Goal: Transaction & Acquisition: Purchase product/service

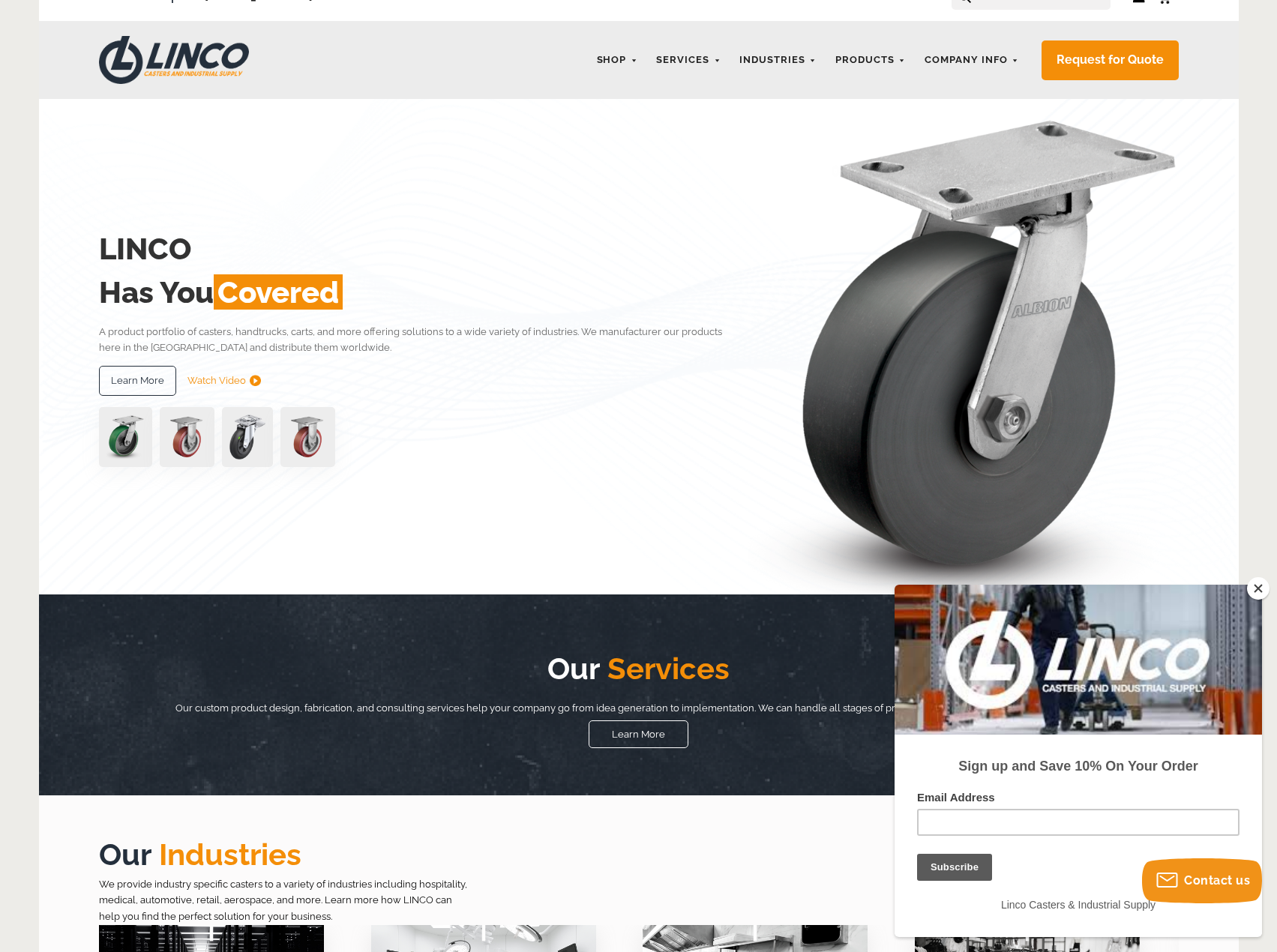
scroll to position [75, 0]
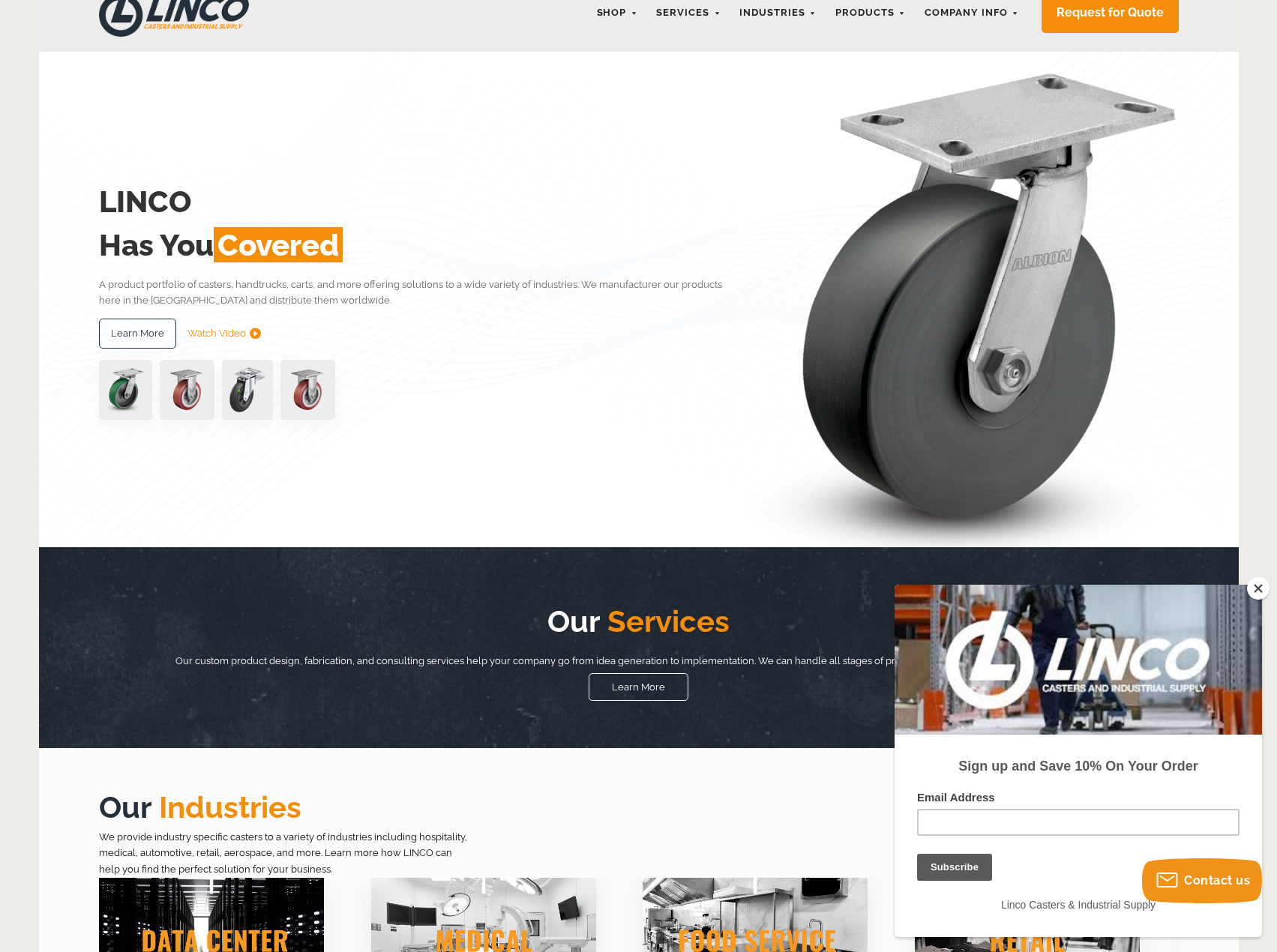
click at [1257, 588] on button "Close" at bounding box center [1258, 588] width 23 height 23
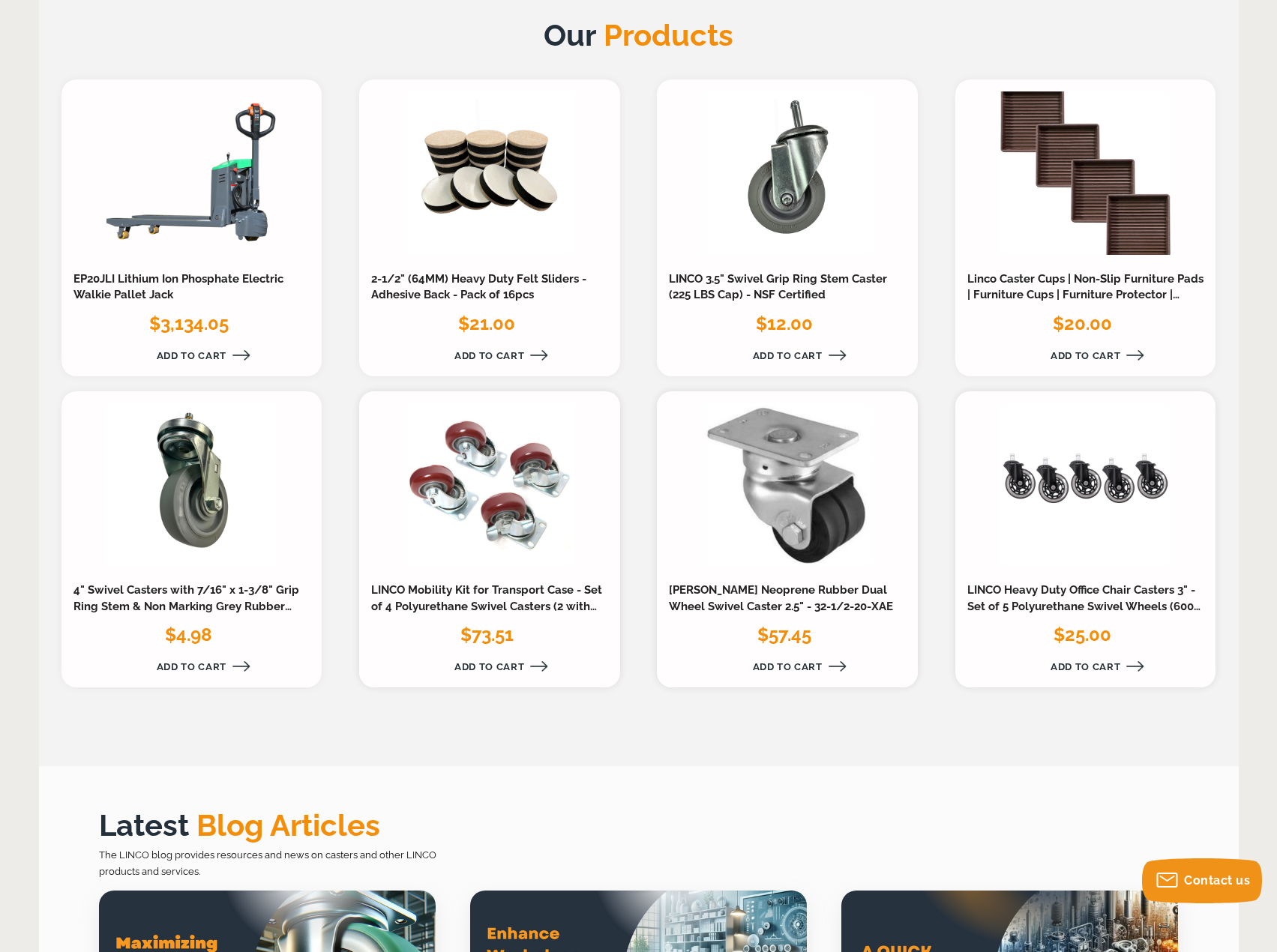
scroll to position [1349, 0]
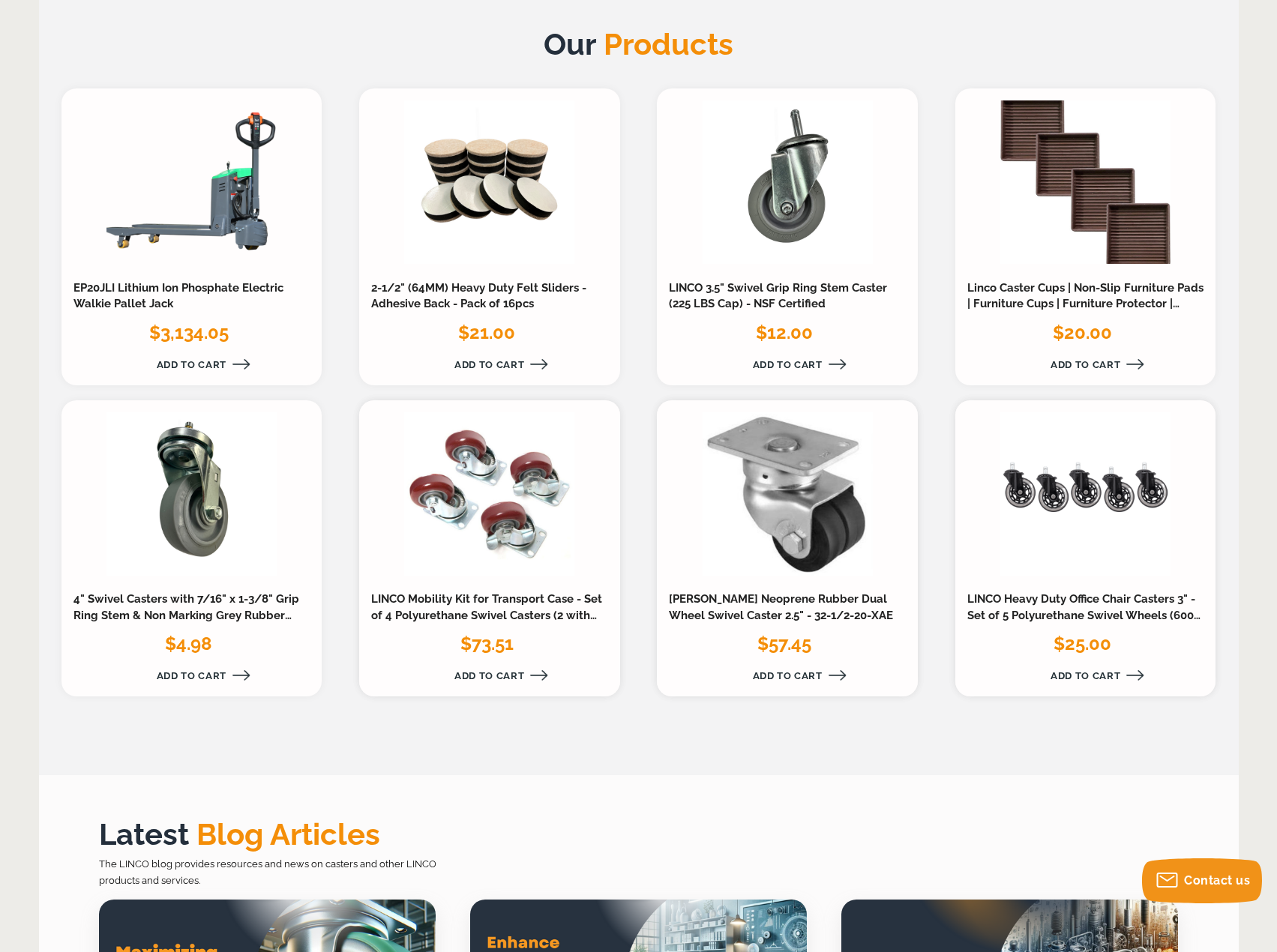
click at [648, 43] on span "Products" at bounding box center [663, 43] width 137 height 35
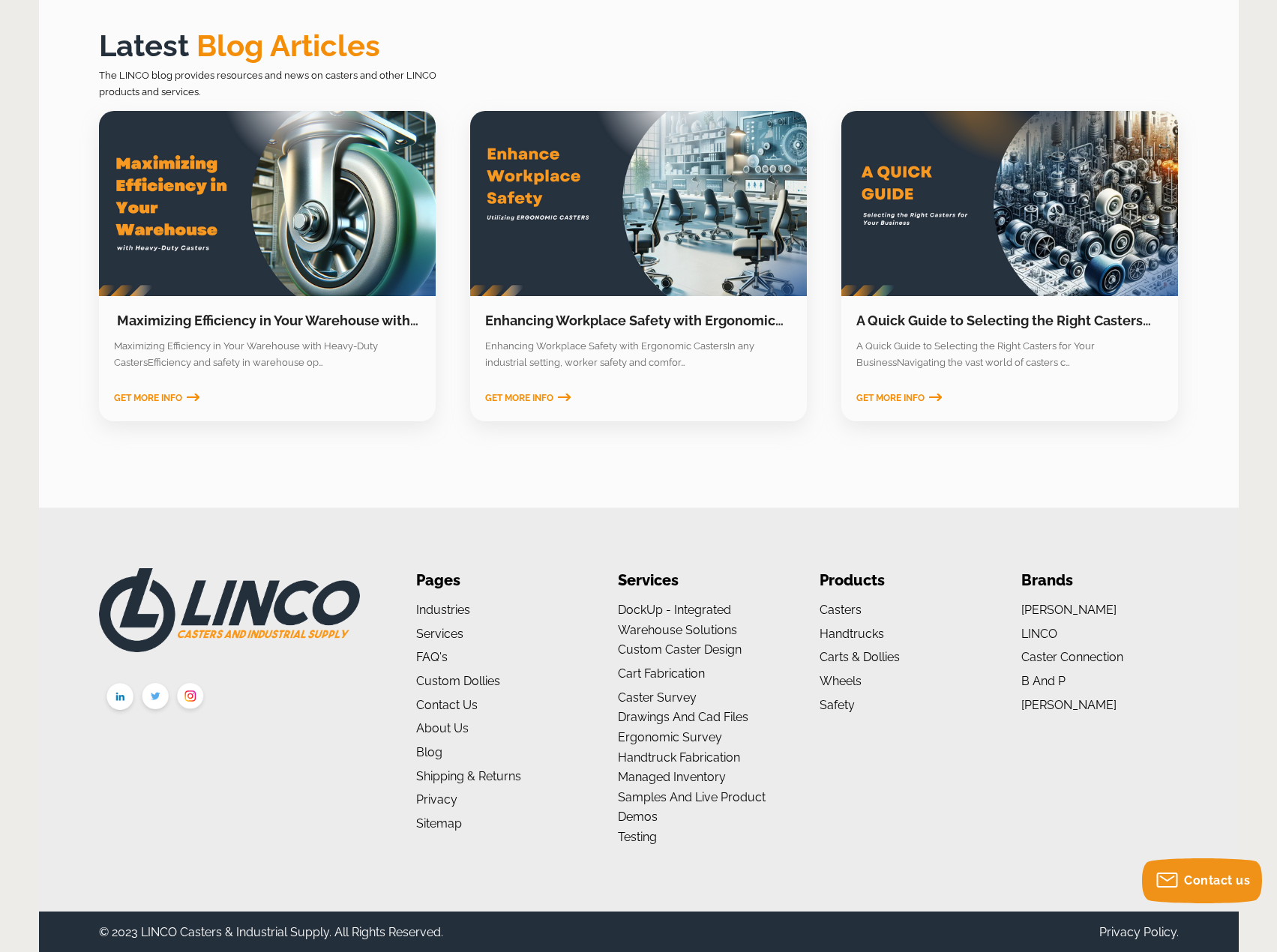
scroll to position [2139, 0]
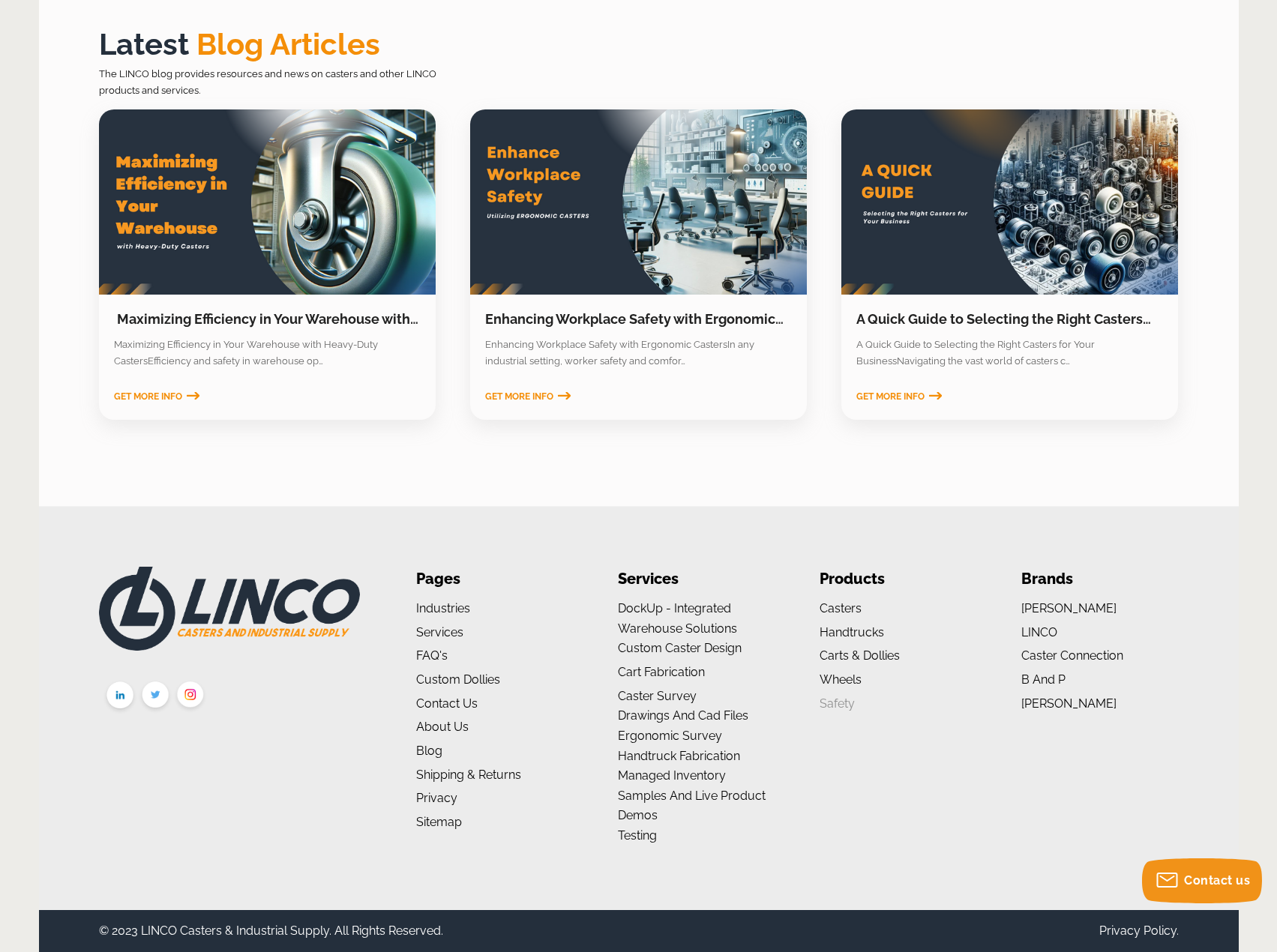
click at [838, 706] on link "Safety" at bounding box center [836, 703] width 35 height 14
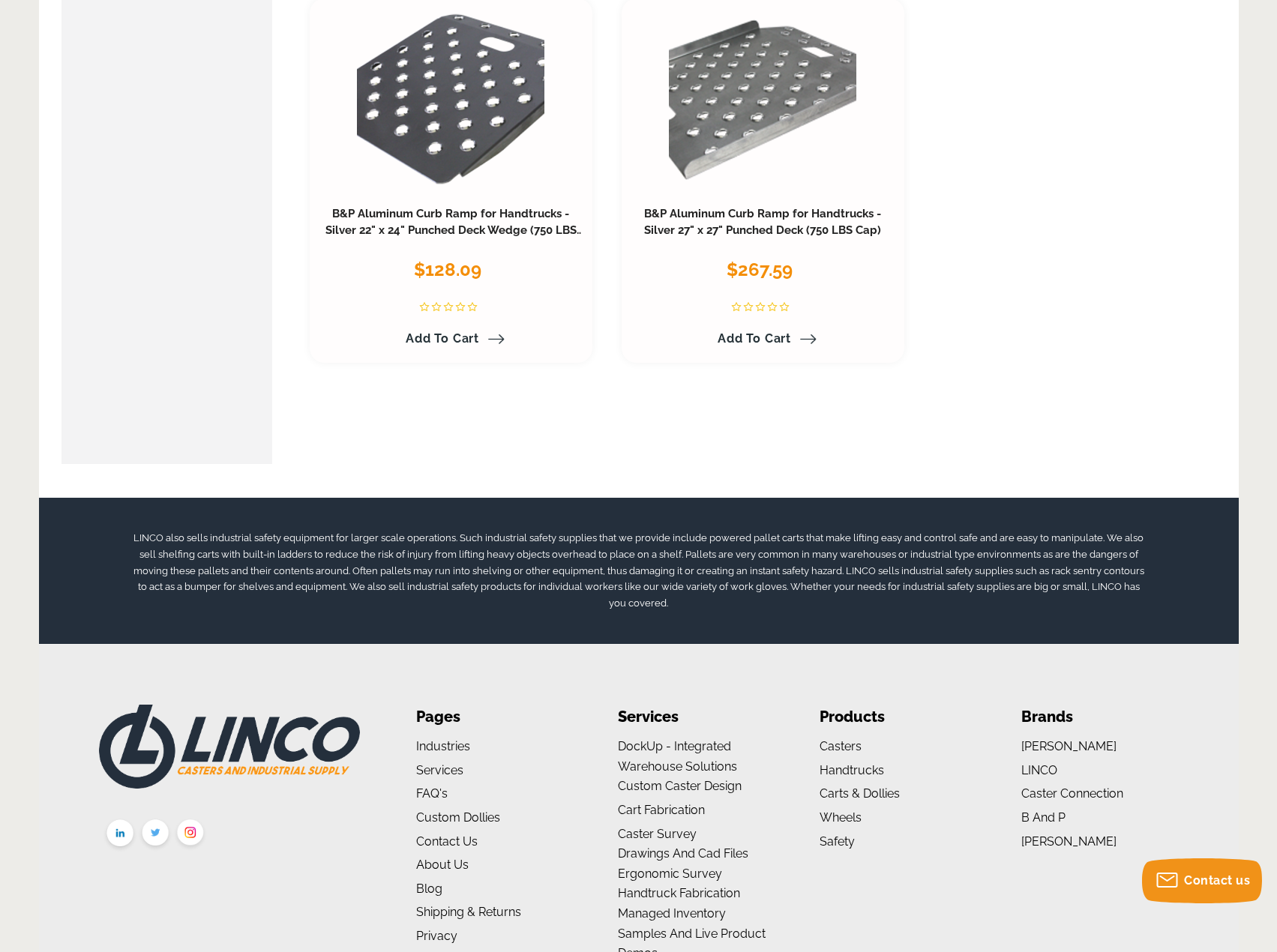
scroll to position [899, 0]
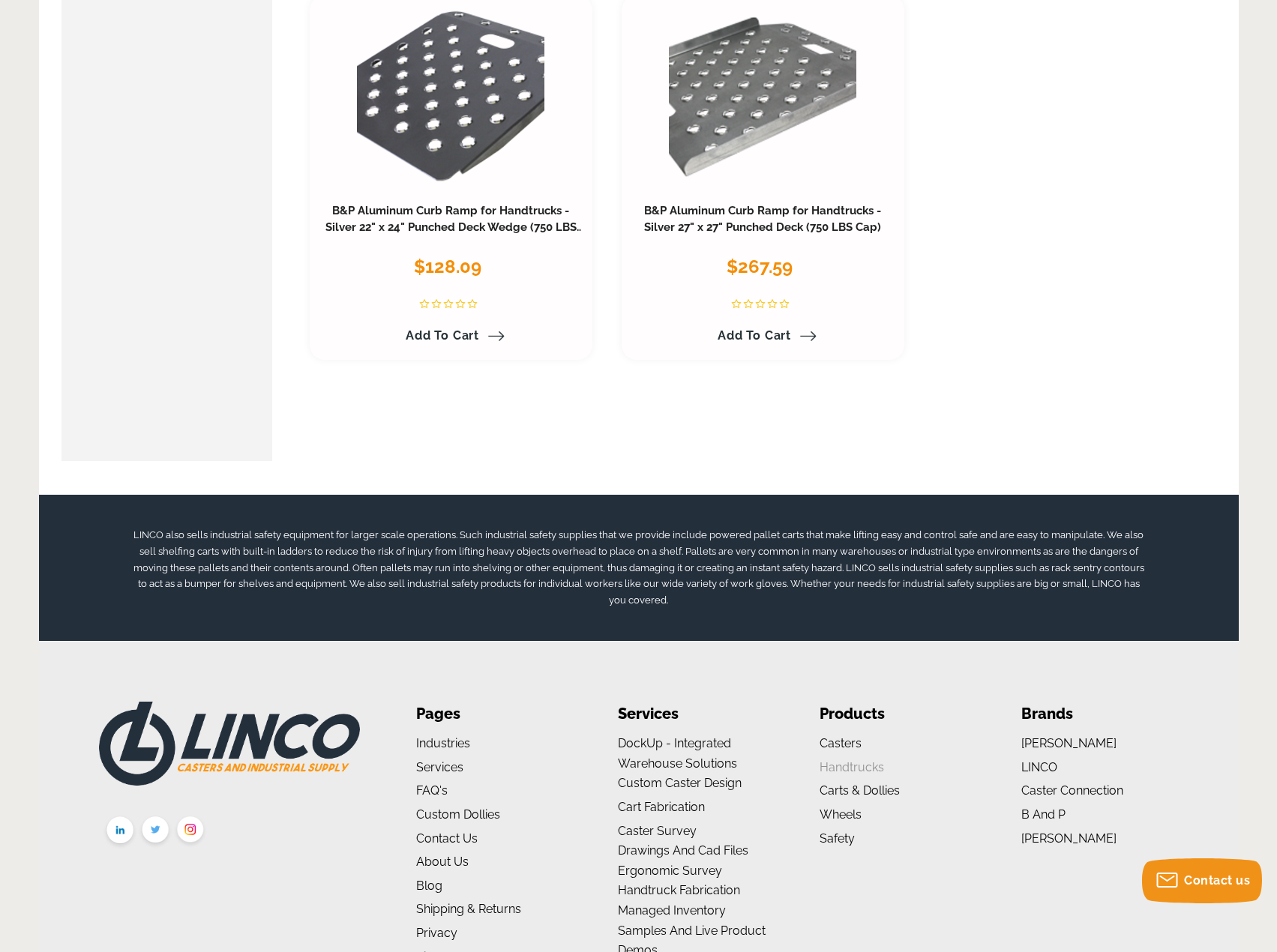
click at [844, 760] on link "Handtrucks" at bounding box center [851, 767] width 65 height 14
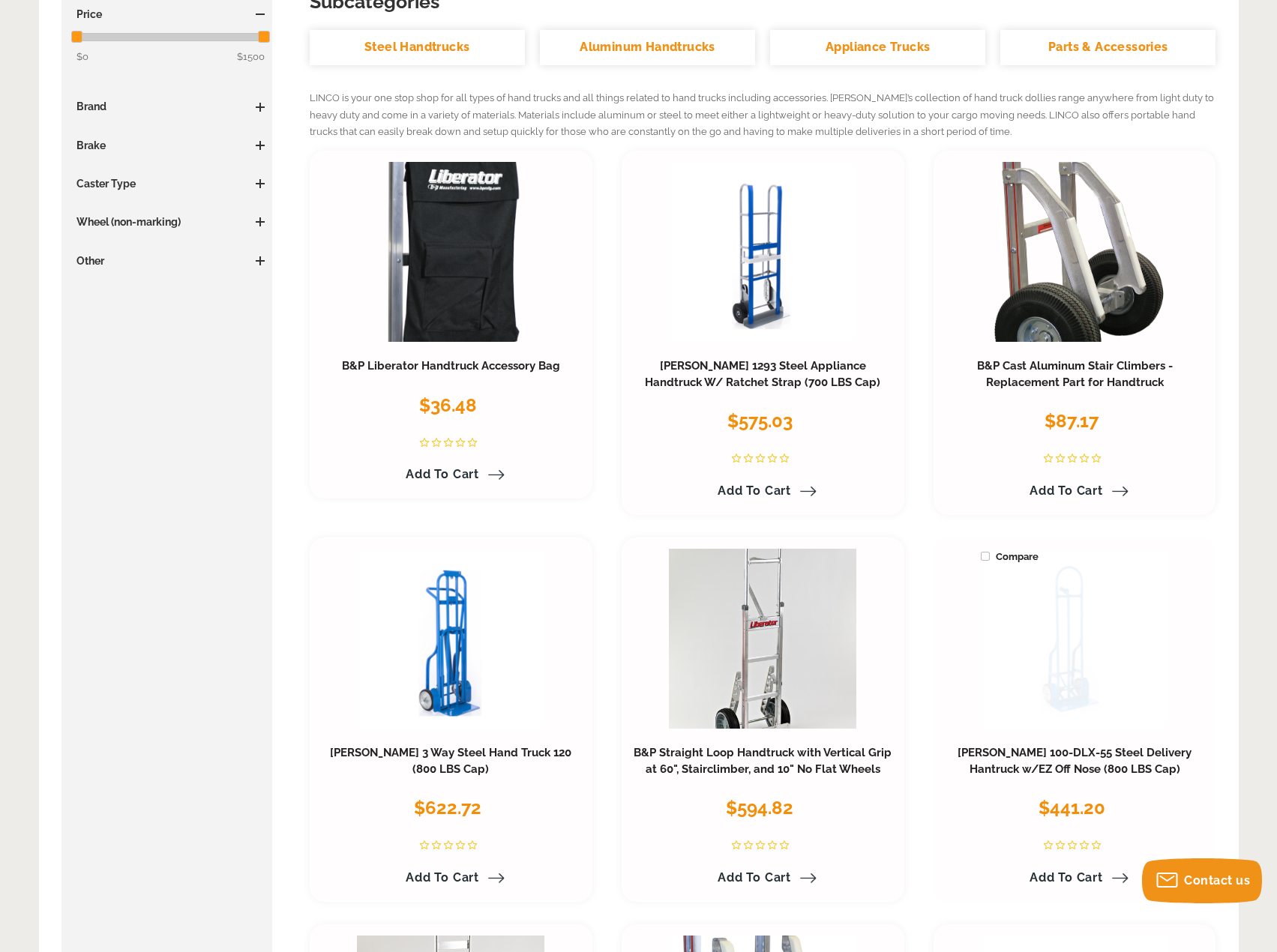
scroll to position [300, 0]
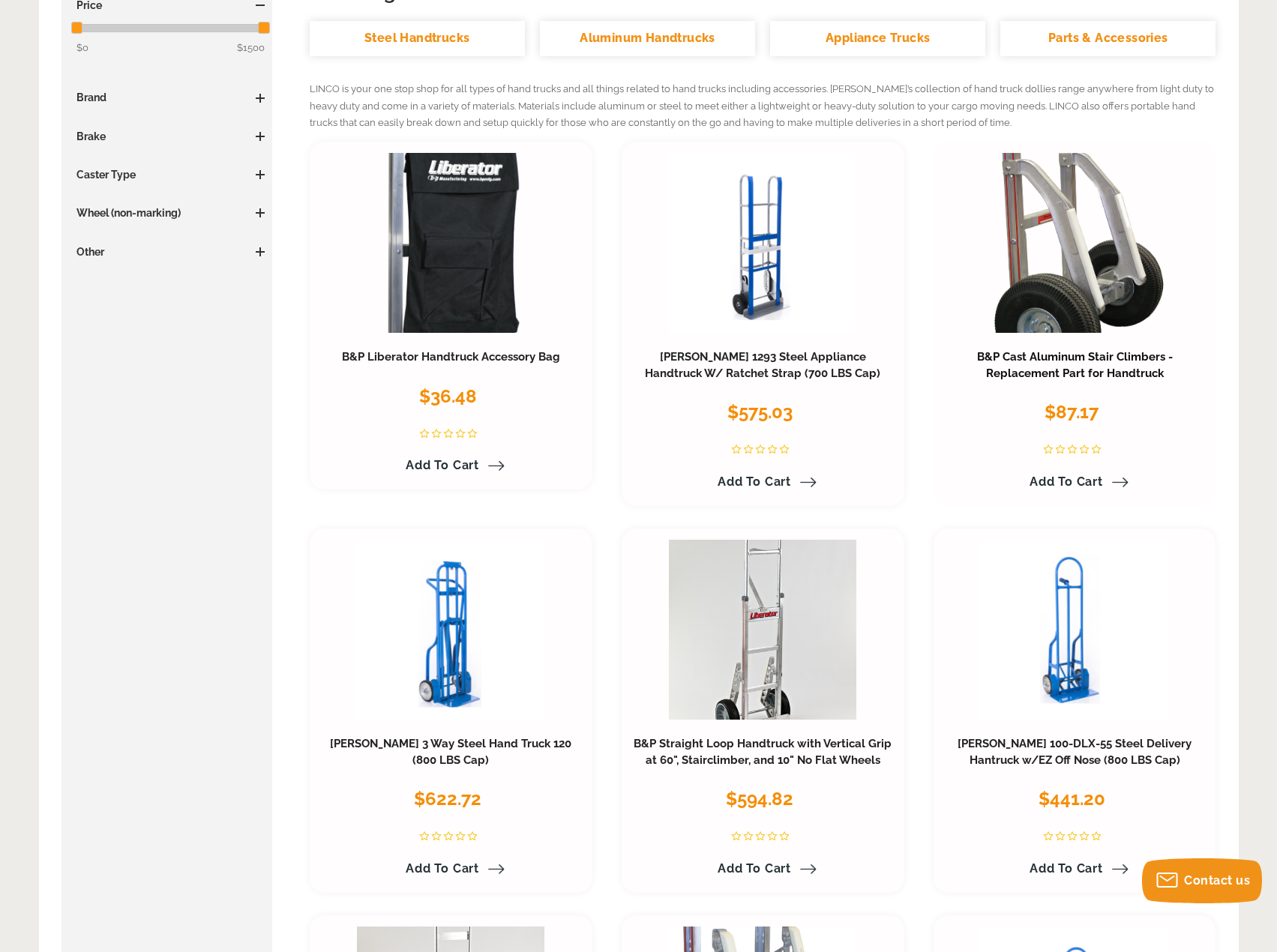
click at [1097, 367] on link "B&P Cast Aluminum Stair Climbers - Replacement Part for Handtruck" at bounding box center [1075, 365] width 196 height 30
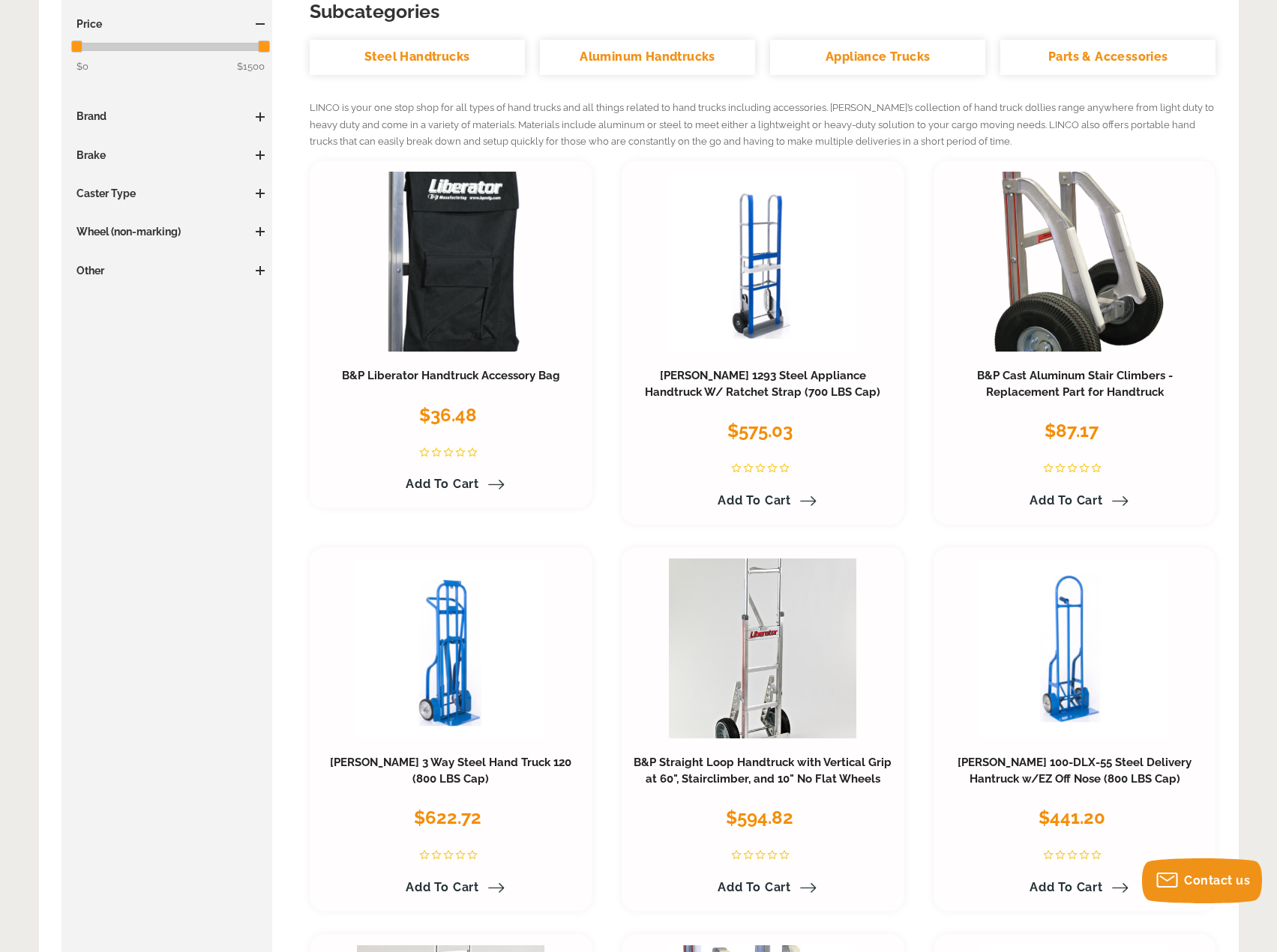
scroll to position [75, 0]
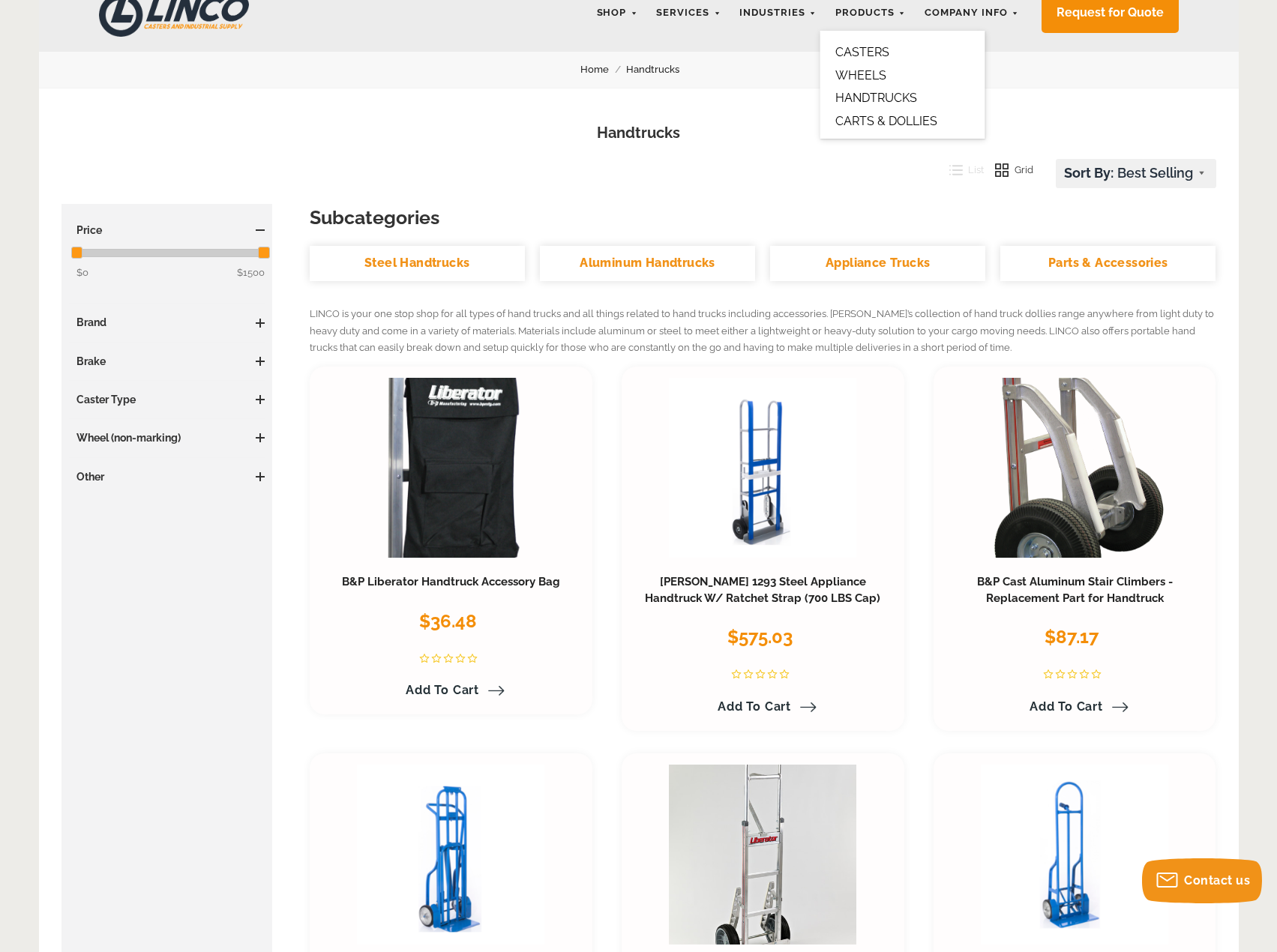
click at [880, 95] on link "HANDTRUCKS" at bounding box center [876, 98] width 82 height 14
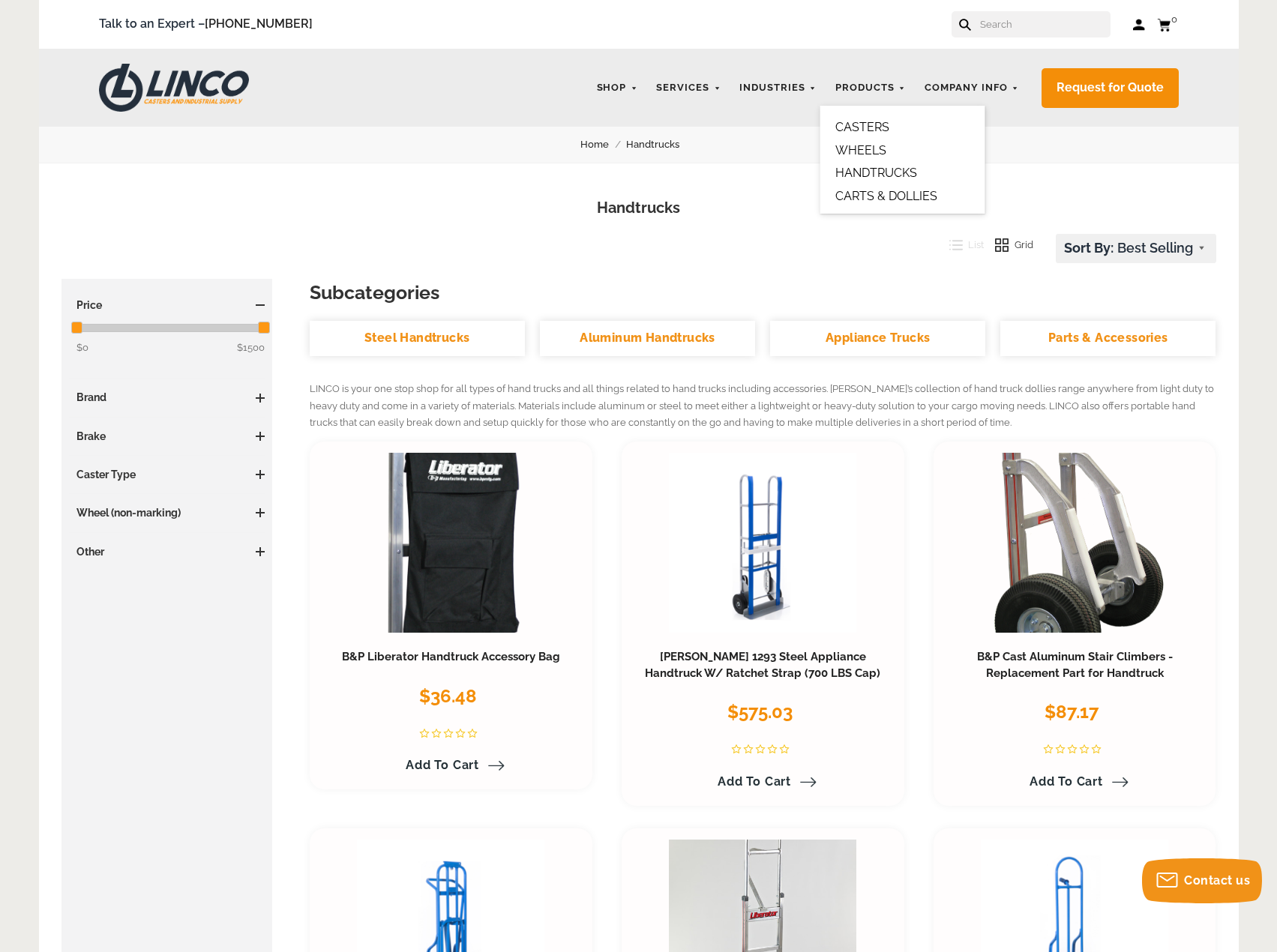
click at [893, 191] on link "CARTS & DOLLIES" at bounding box center [886, 196] width 102 height 14
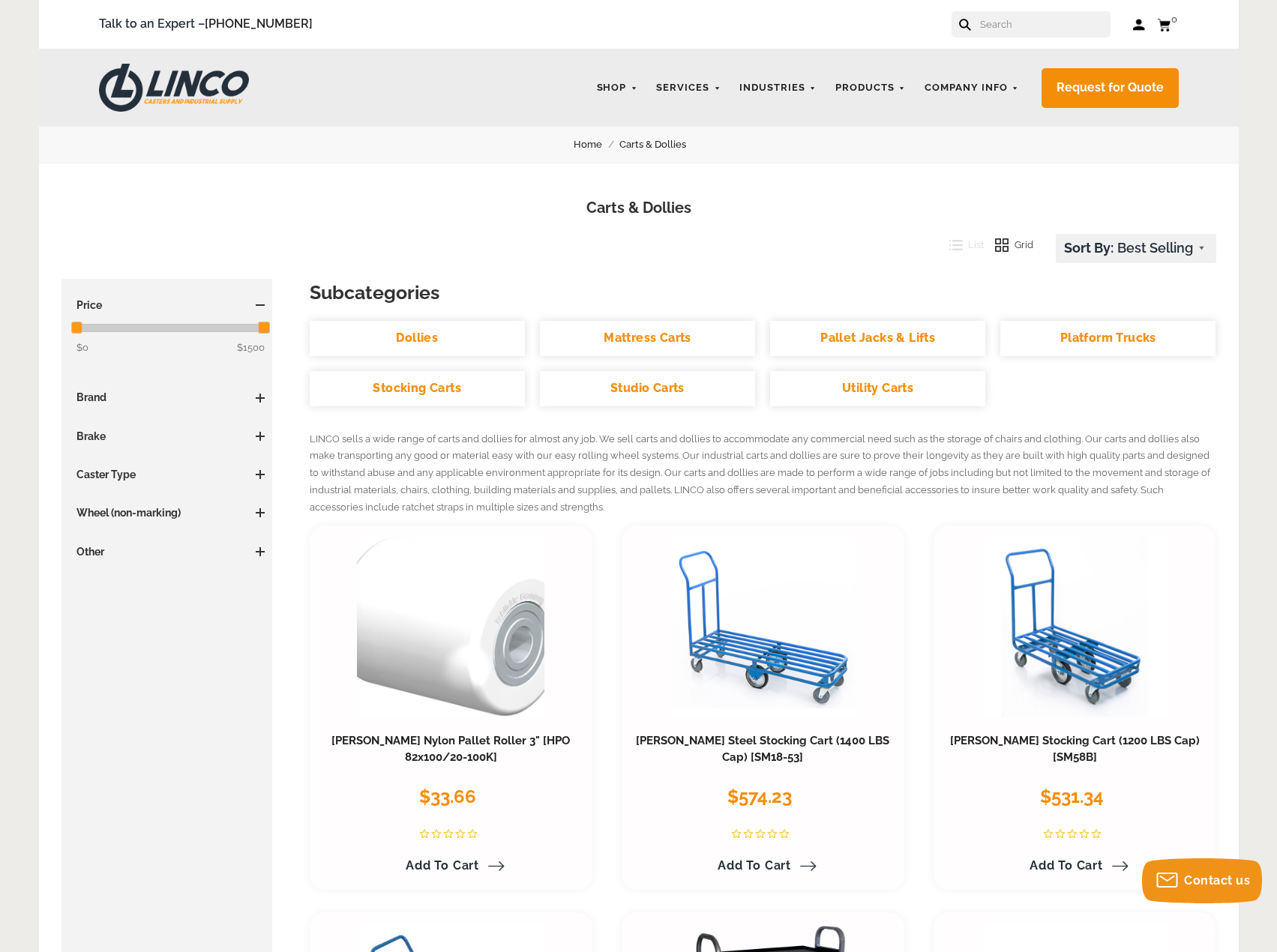
click at [1010, 34] on input "text" at bounding box center [1044, 24] width 132 height 26
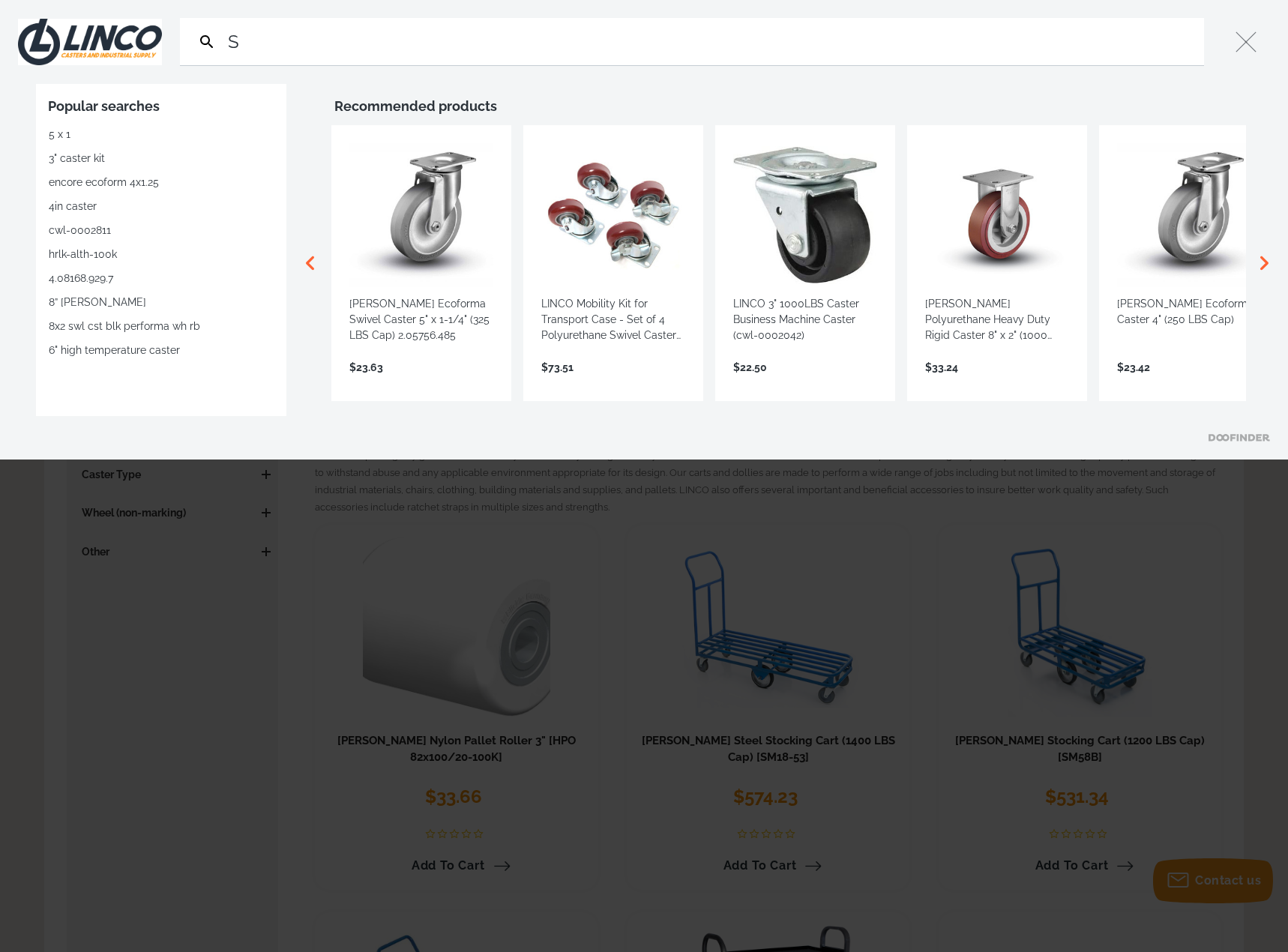
type input "S"
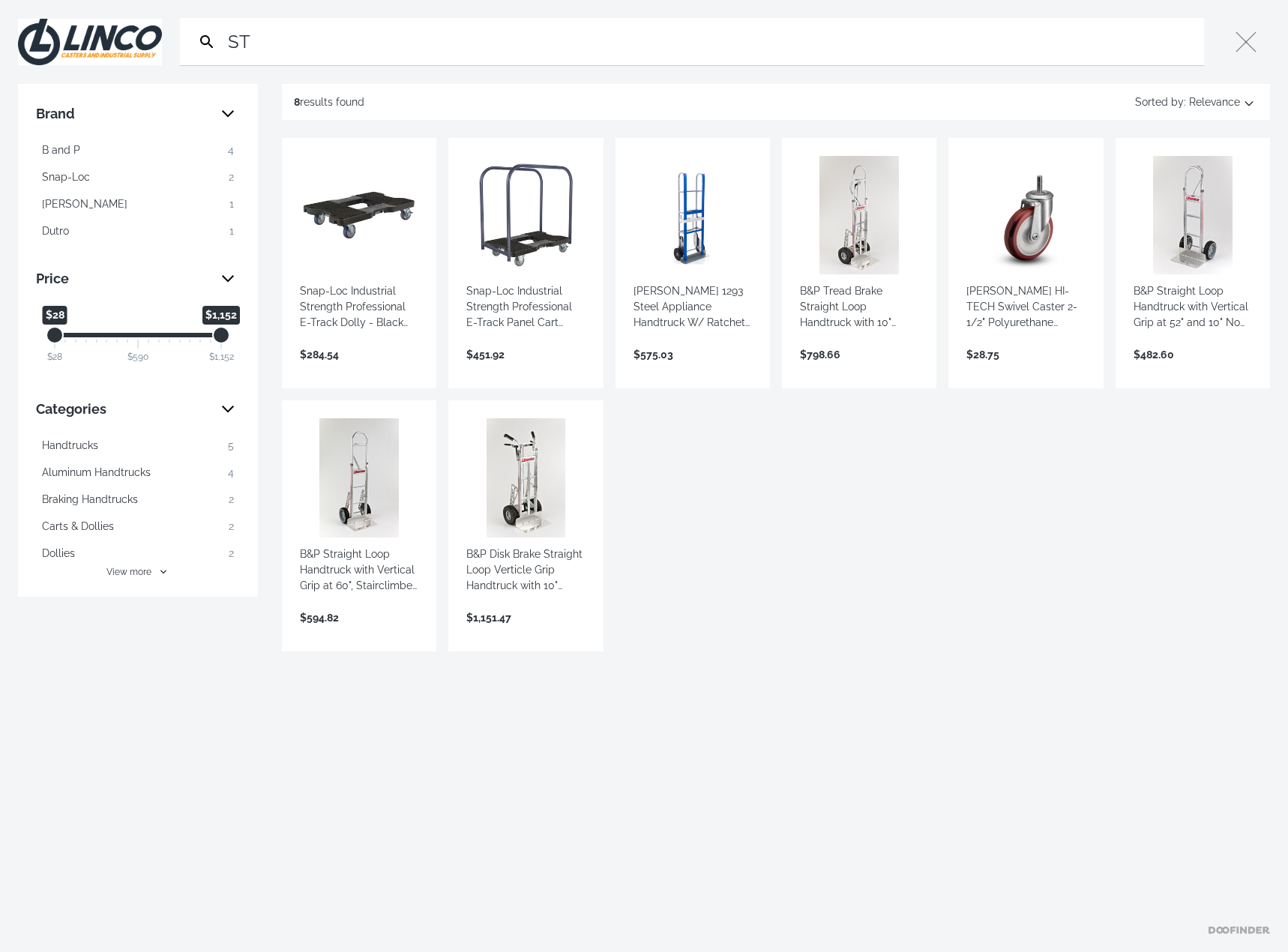
type input "S"
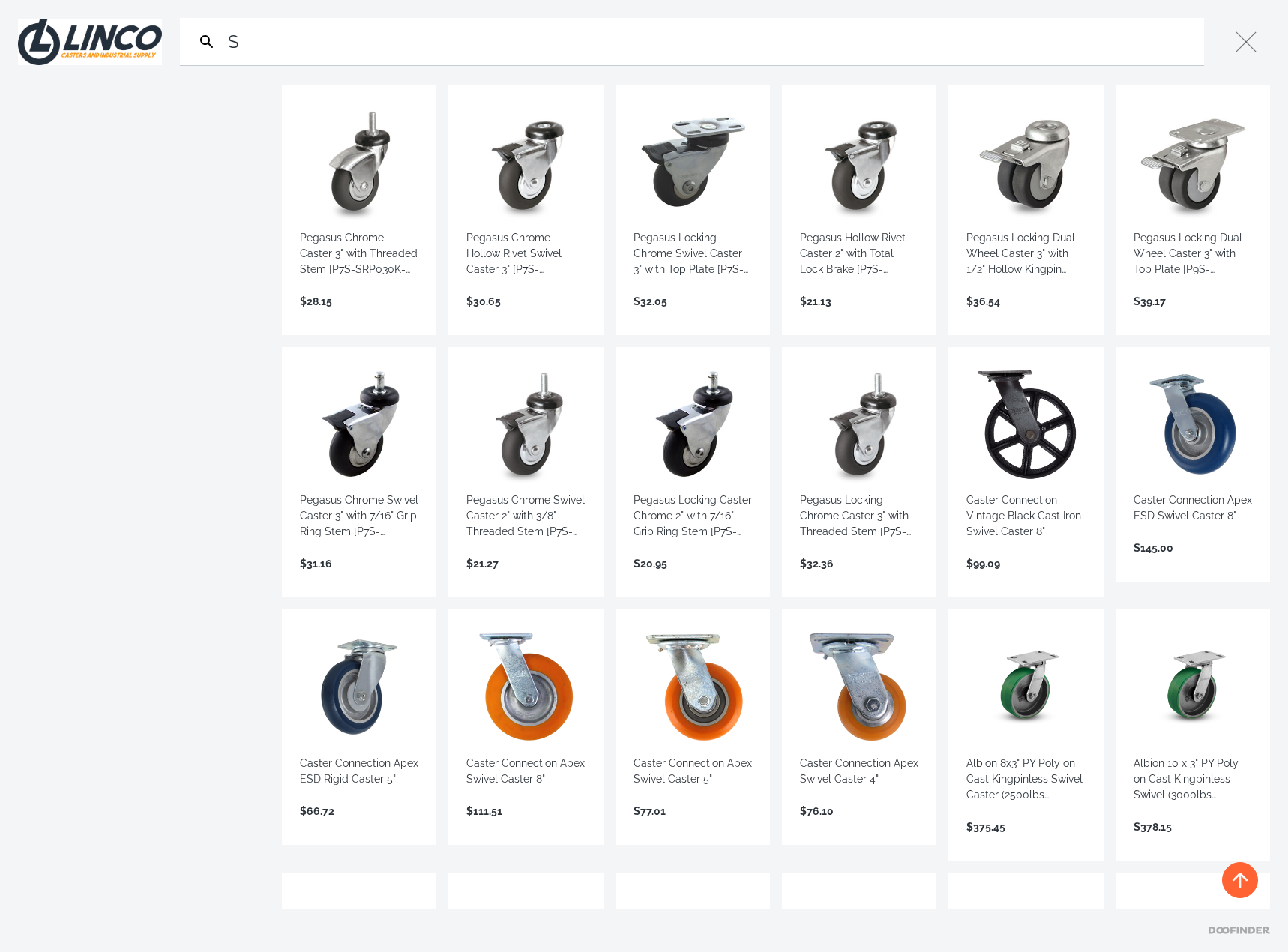
scroll to position [824, 0]
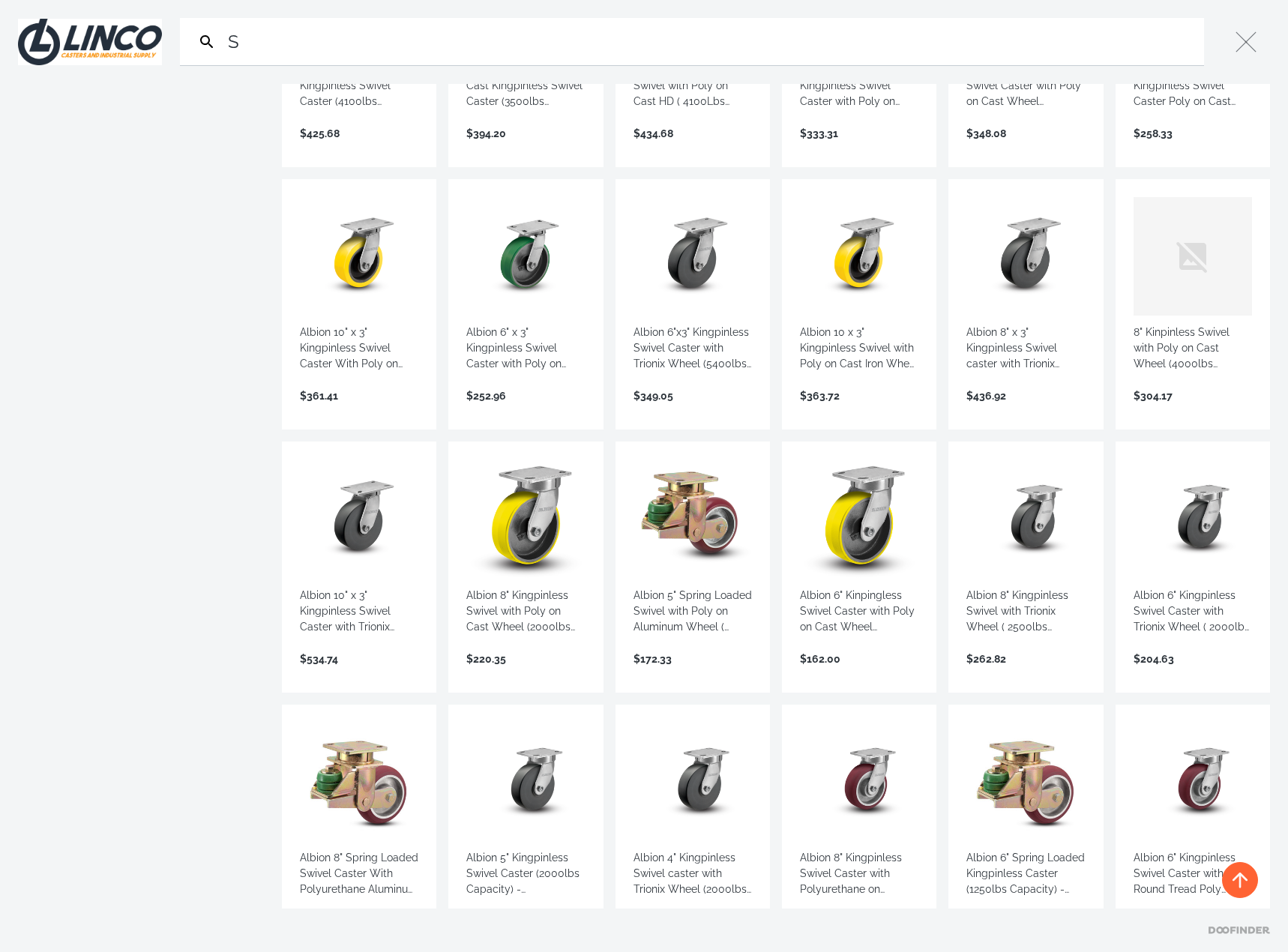
scroll to position [1573, 0]
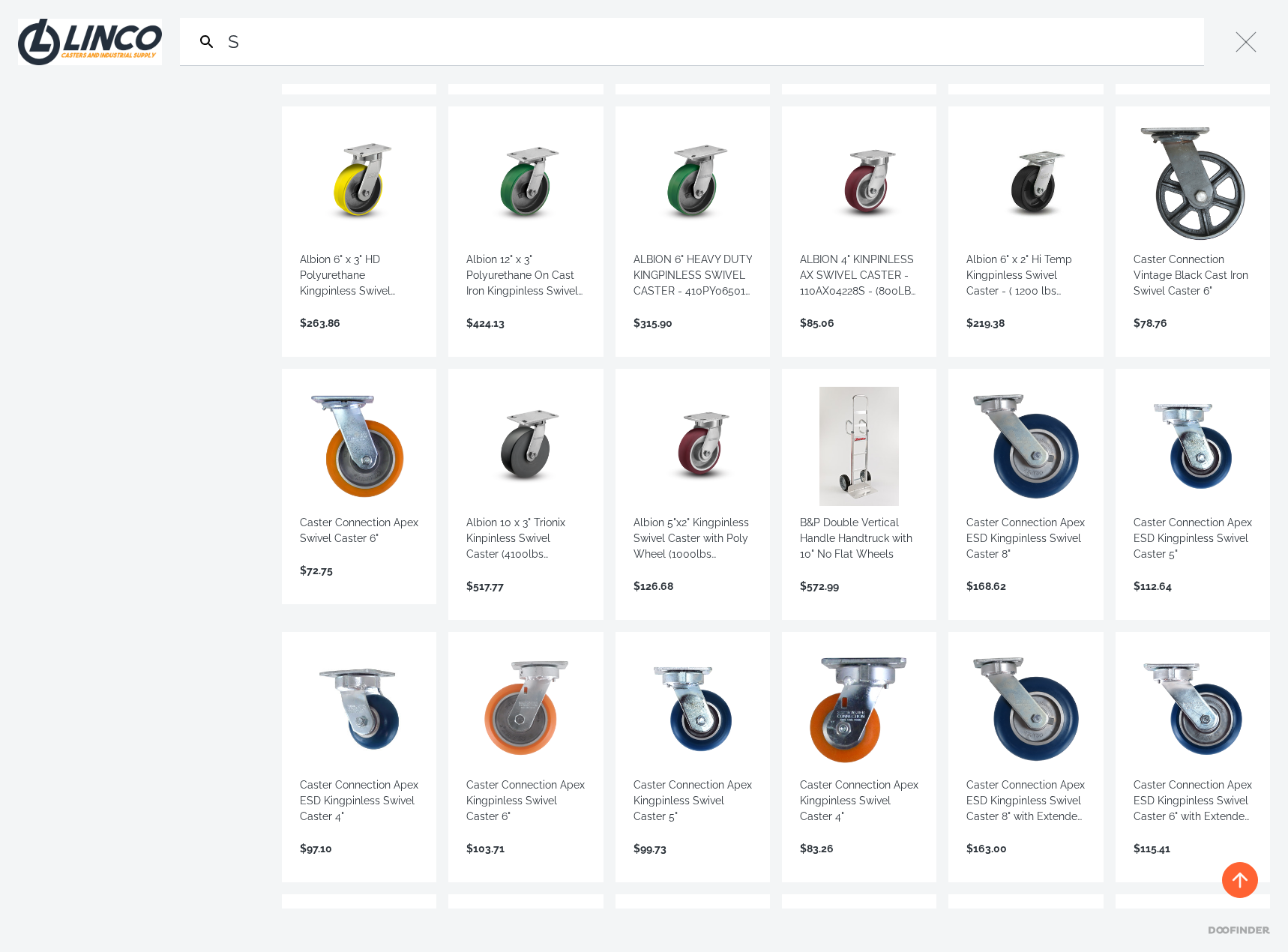
scroll to position [2398, 0]
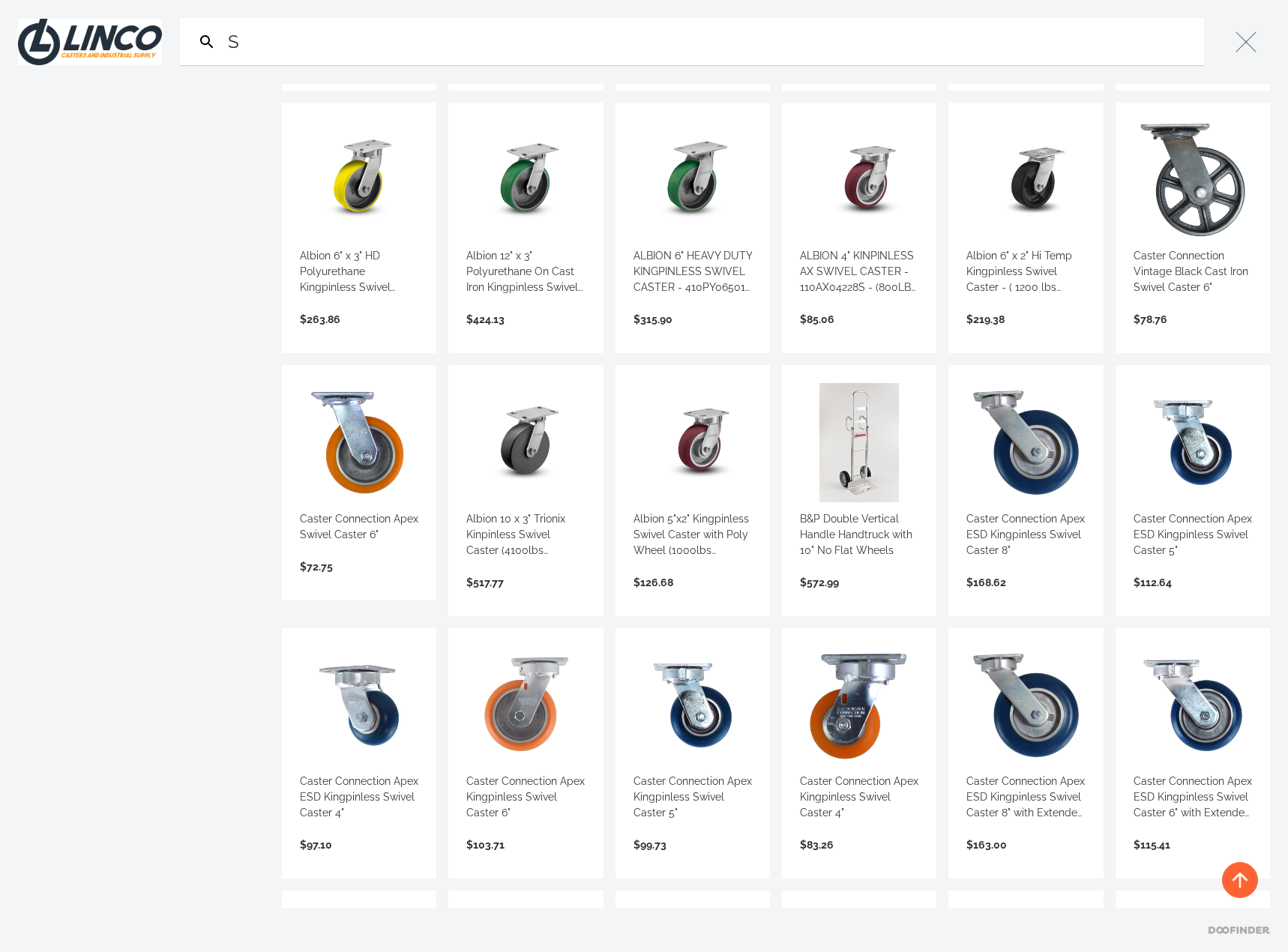
type input "S"
